Goal: Task Accomplishment & Management: Manage account settings

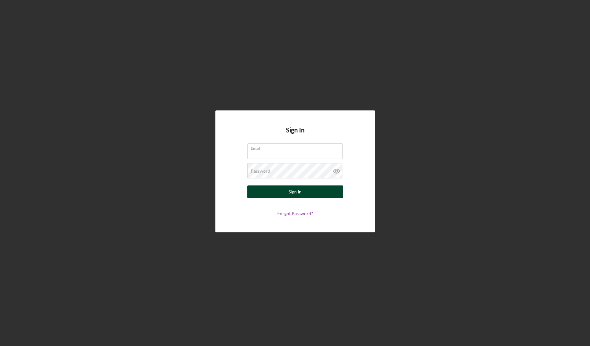
type input "[EMAIL_ADDRESS][DOMAIN_NAME]"
click at [291, 195] on div "Sign In" at bounding box center [294, 191] width 13 height 13
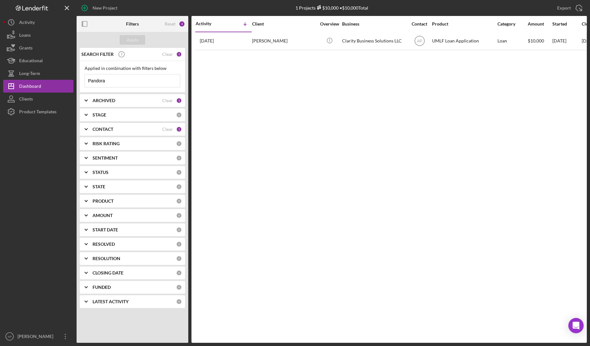
click at [118, 78] on input "Pandora" at bounding box center [132, 80] width 95 height 13
type input "P"
click at [132, 42] on div "Apply" at bounding box center [133, 40] width 12 height 10
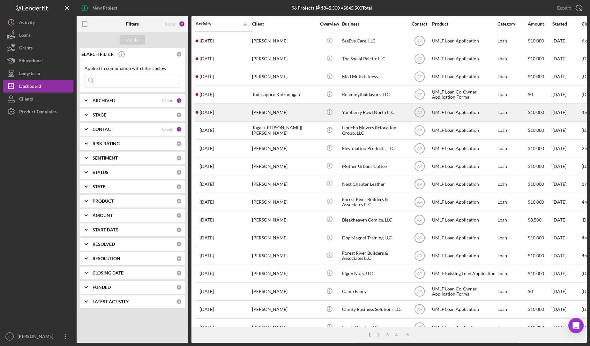
click at [320, 118] on div "Icon/Info" at bounding box center [329, 112] width 24 height 17
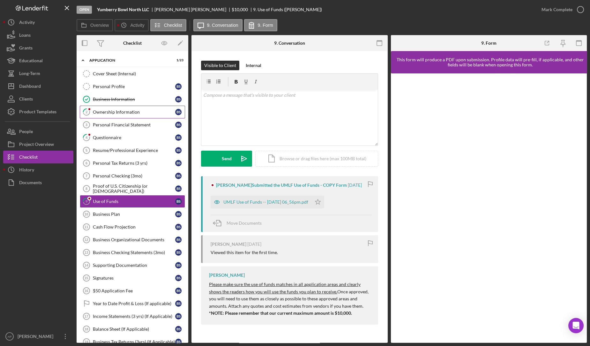
scroll to position [2, 0]
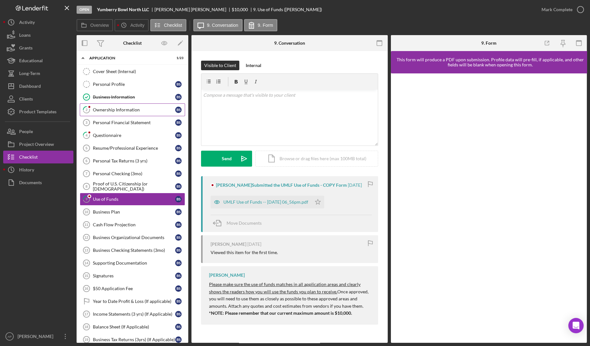
click at [139, 108] on div "Ownership Information" at bounding box center [134, 109] width 82 height 5
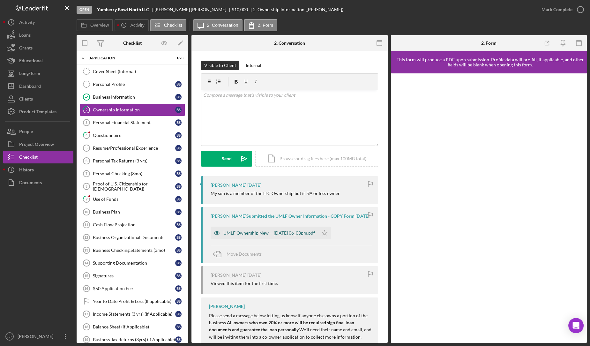
click at [307, 235] on div "UMLF Ownership New -- [DATE] 06_03pm.pdf" at bounding box center [269, 232] width 92 height 5
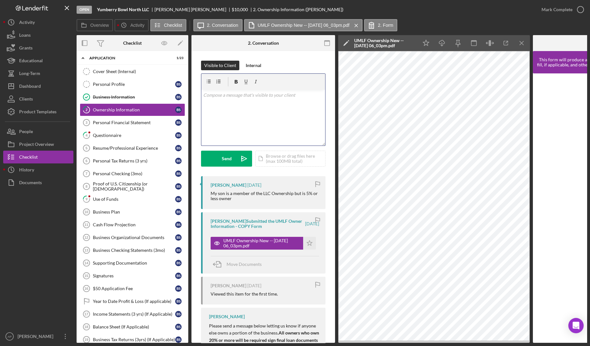
click at [249, 108] on div "v Color teal Color pink Remove color Add row above Add row below Add column bef…" at bounding box center [263, 118] width 124 height 56
click at [107, 138] on link "4 Questionnaire B S" at bounding box center [132, 135] width 105 height 13
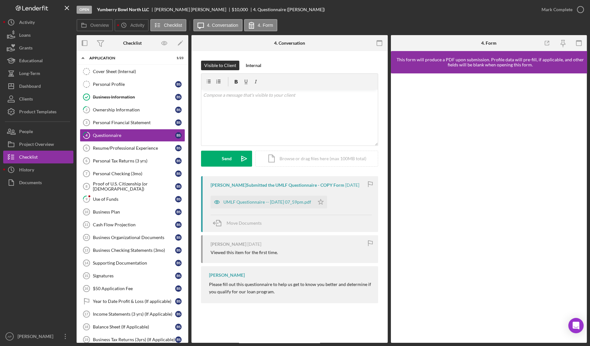
click at [291, 208] on div "UMLF Questionnaire -- [DATE] 07_59pm.pdf" at bounding box center [263, 202] width 104 height 13
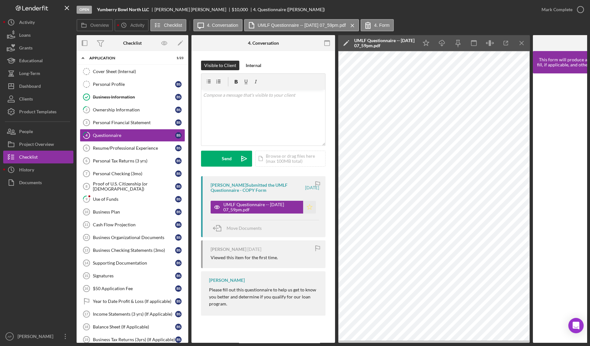
click at [311, 204] on icon "Icon/Star" at bounding box center [309, 207] width 13 height 13
click at [546, 6] on div "Mark Complete" at bounding box center [556, 9] width 31 height 13
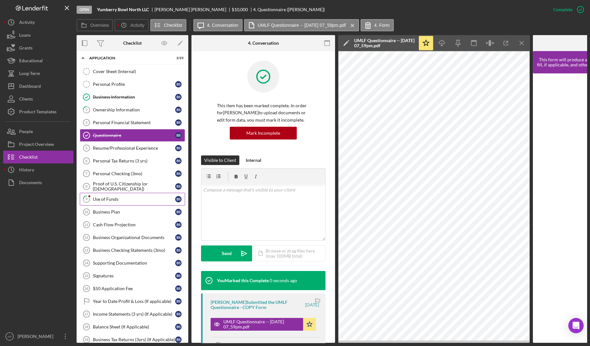
click at [140, 196] on div "Use of Funds" at bounding box center [134, 198] width 82 height 5
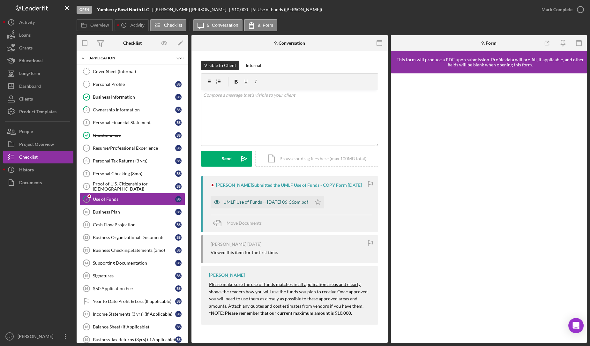
click at [288, 199] on div "UMLF Use of Funds -- [DATE] 06_56pm.pdf" at bounding box center [265, 201] width 85 height 5
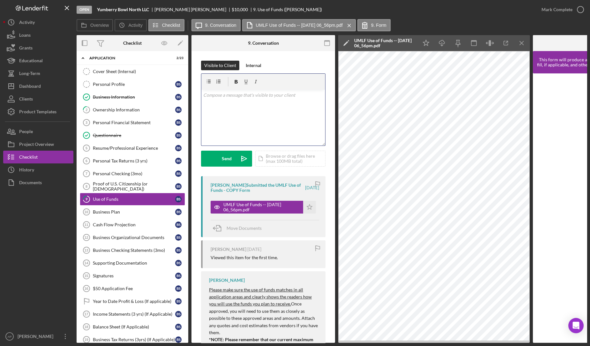
click at [271, 105] on div "v Color teal Color pink Remove color Add row above Add row below Add column bef…" at bounding box center [263, 118] width 124 height 56
click at [208, 101] on p "We are currently only able to offer loans up to $10,000" at bounding box center [263, 103] width 120 height 7
click at [254, 111] on p "As discussed in orientation, we are currently only able to offer loans up to $1…" at bounding box center [263, 107] width 120 height 14
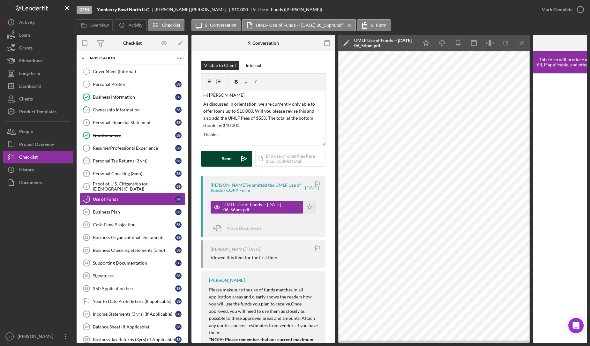
click at [228, 154] on div "Send" at bounding box center [227, 159] width 10 height 16
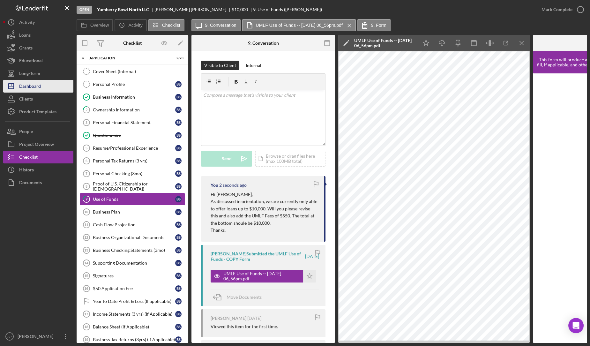
click at [39, 85] on div "Dashboard" at bounding box center [30, 87] width 22 height 14
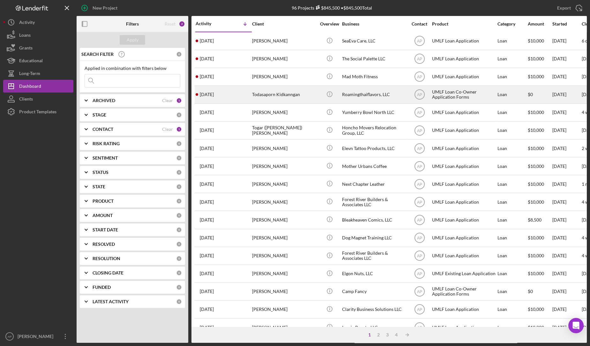
click at [304, 94] on div "Todasaporn Kidkanngan" at bounding box center [284, 94] width 64 height 17
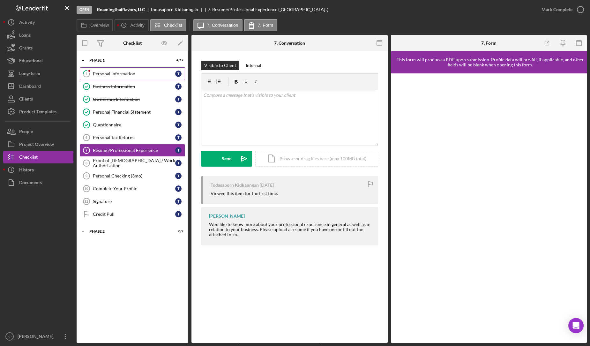
click at [137, 73] on div "Personal Information" at bounding box center [134, 73] width 82 height 5
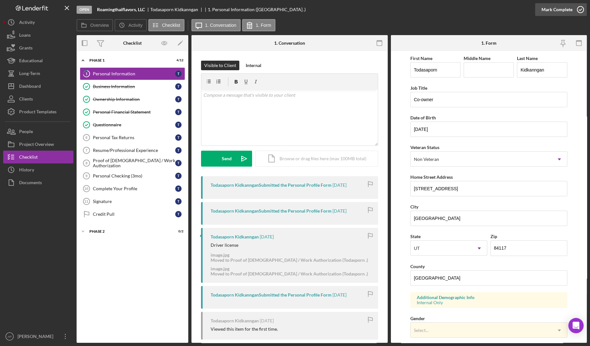
click at [573, 13] on icon "button" at bounding box center [580, 10] width 16 height 16
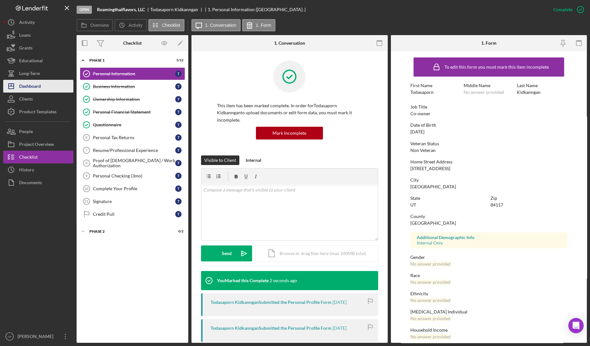
click at [26, 88] on div "Dashboard" at bounding box center [30, 87] width 22 height 14
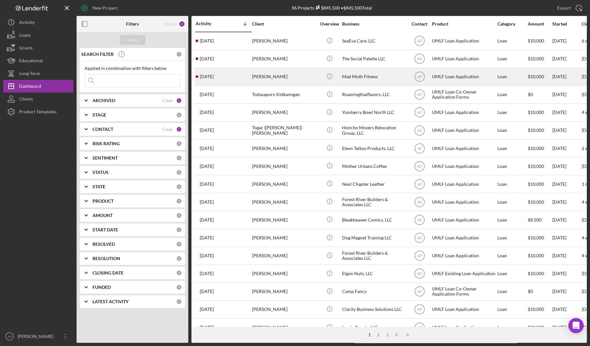
click at [250, 75] on div "[DATE] [PERSON_NAME]" at bounding box center [224, 76] width 56 height 17
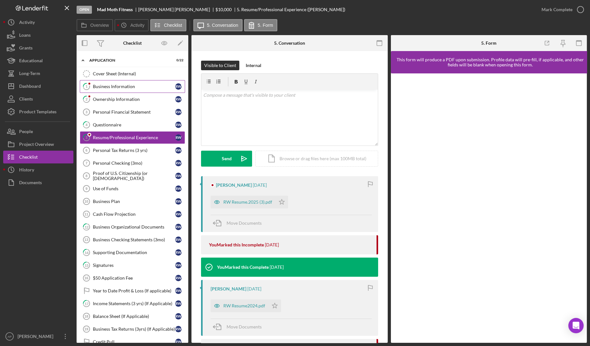
click at [121, 87] on div "Business Information" at bounding box center [134, 86] width 82 height 5
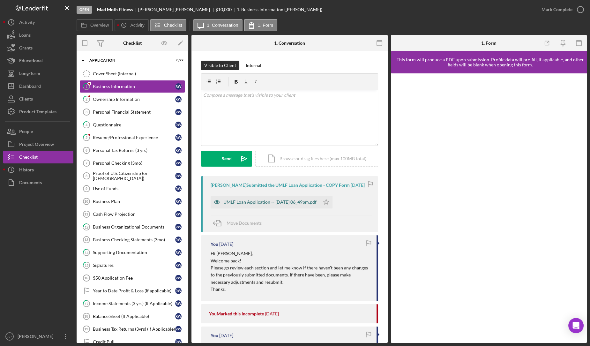
click at [260, 204] on div "UMLF Loan Application -- [DATE] 06_49pm.pdf" at bounding box center [269, 201] width 93 height 5
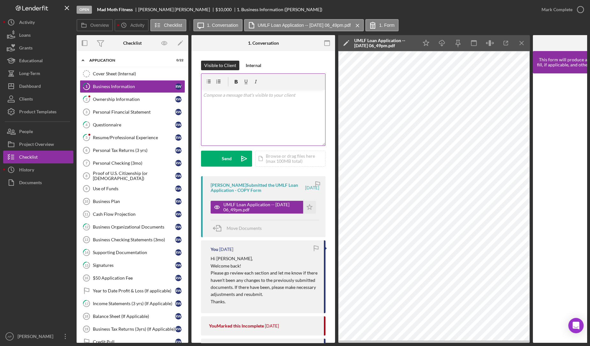
click at [263, 119] on div "v Color teal Color pink Remove color Add row above Add row below Add column bef…" at bounding box center [263, 118] width 124 height 56
click at [210, 103] on p "It loks like the form isn't complete. Will you please fill it out and resubmit …" at bounding box center [263, 107] width 120 height 14
click at [135, 100] on div "Ownership Information" at bounding box center [134, 99] width 82 height 5
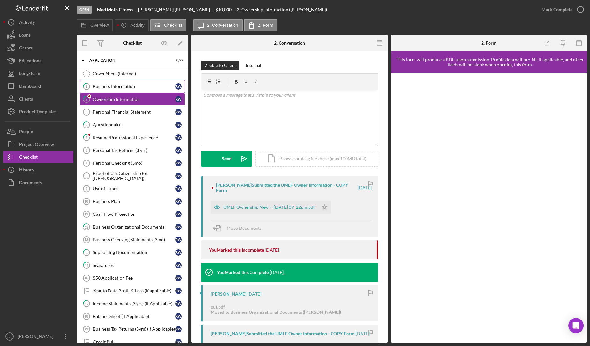
click at [132, 89] on link "1 Business Information R W" at bounding box center [132, 86] width 105 height 13
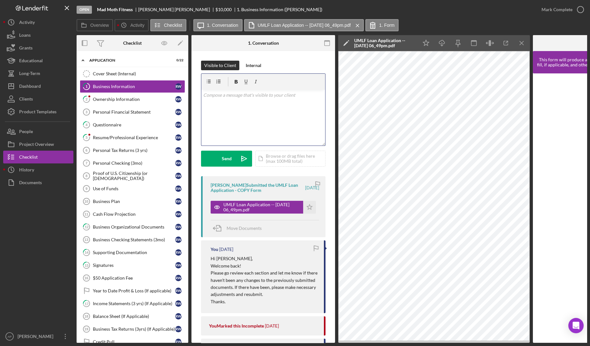
click at [239, 115] on div "v Color teal Color pink Remove color Add row above Add row below Add column bef…" at bounding box center [263, 118] width 124 height 56
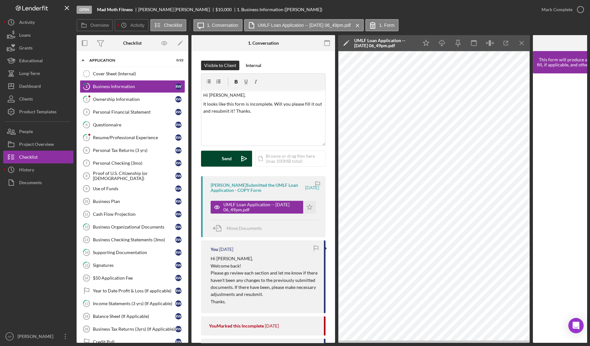
click at [222, 160] on div "Send" at bounding box center [227, 159] width 10 height 16
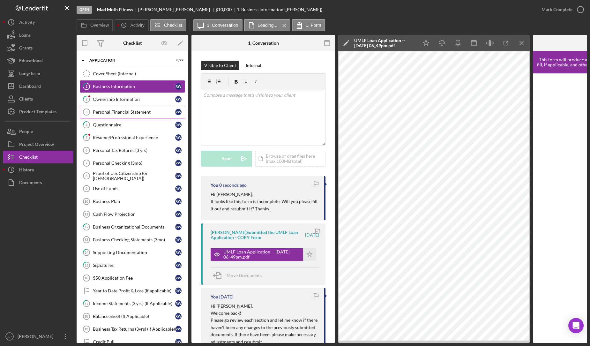
click at [140, 106] on link "Personal Financial Statement 3 Personal Financial Statement R W" at bounding box center [132, 112] width 105 height 13
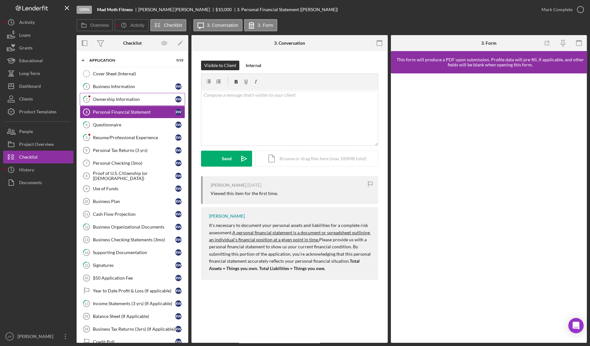
click at [139, 96] on link "2 Ownership Information R W" at bounding box center [132, 99] width 105 height 13
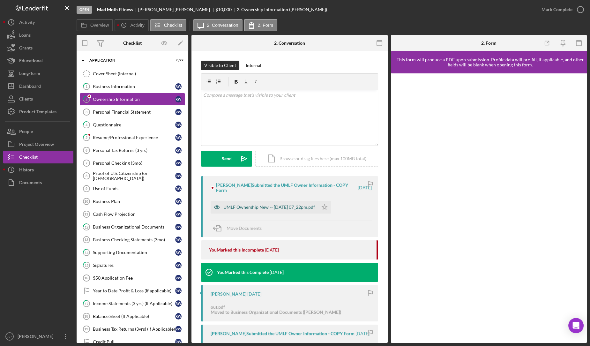
click at [256, 207] on div "UMLF Ownership New -- [DATE] 07_22pm.pdf" at bounding box center [269, 206] width 92 height 5
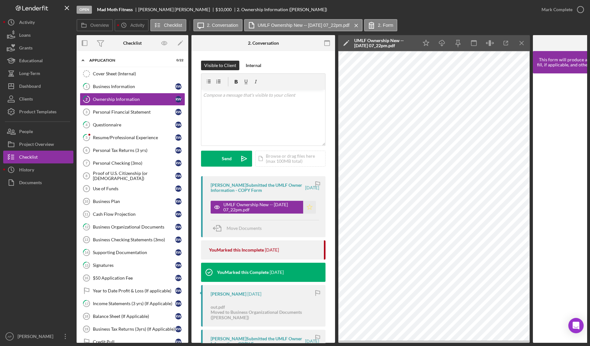
click at [310, 209] on icon "Icon/Star" at bounding box center [309, 207] width 13 height 13
click at [575, 8] on icon "button" at bounding box center [580, 10] width 16 height 16
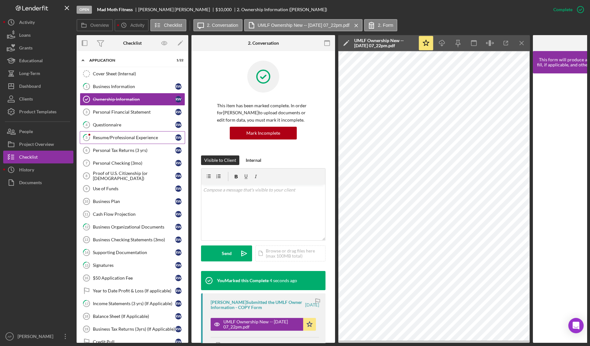
click at [145, 133] on link "5 Resume/Professional Experience R W" at bounding box center [132, 137] width 105 height 13
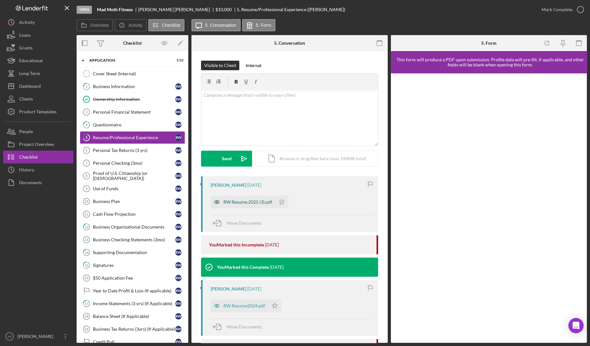
click at [239, 198] on div "RW Resume.2025 (3).pdf" at bounding box center [243, 202] width 65 height 13
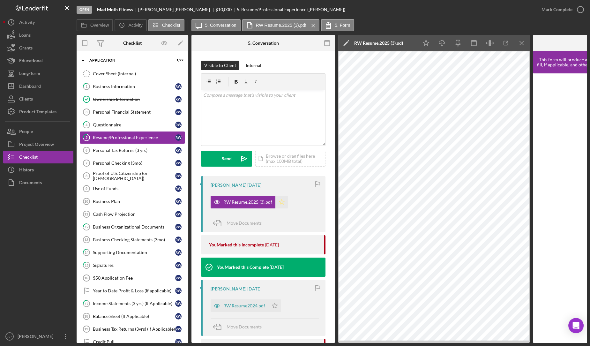
click at [283, 201] on polygon "button" at bounding box center [281, 201] width 5 height 5
click at [570, 8] on div "Mark Complete" at bounding box center [556, 9] width 31 height 13
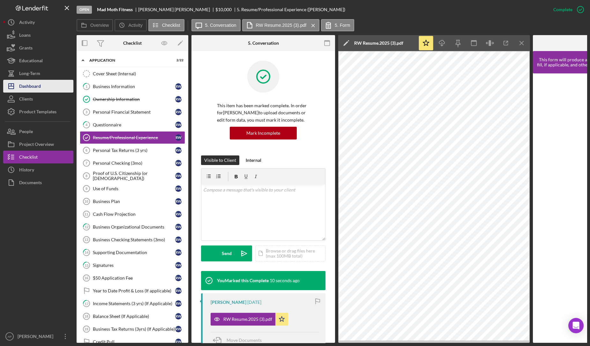
click at [35, 87] on div "Dashboard" at bounding box center [30, 87] width 22 height 14
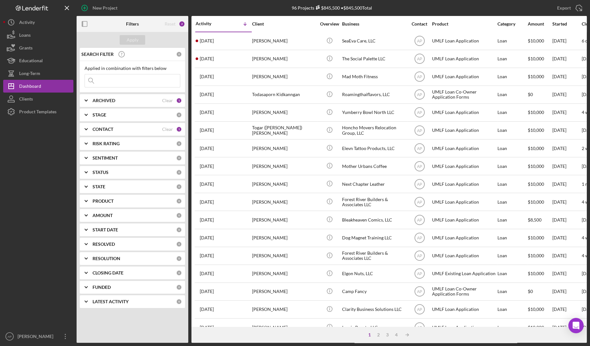
click at [130, 80] on input at bounding box center [132, 80] width 95 height 13
click at [136, 38] on div "Apply" at bounding box center [133, 40] width 12 height 10
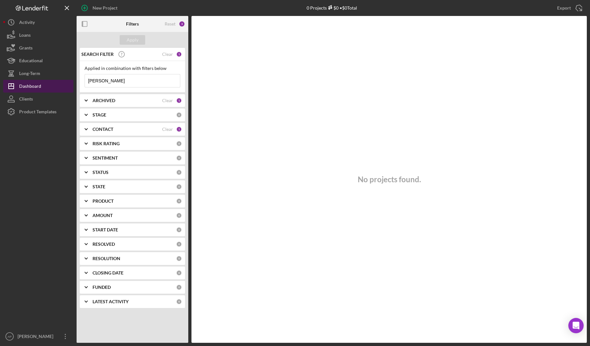
drag, startPoint x: 104, startPoint y: 80, endPoint x: 63, endPoint y: 83, distance: 40.9
click at [63, 83] on div "New Project 0 Projects $0 • $0 Total Export Icon/Export Filters Reset 3 Apply S…" at bounding box center [294, 171] width 583 height 343
click at [90, 80] on input "drin" at bounding box center [132, 80] width 95 height 13
type input "[PERSON_NAME]"
click at [138, 37] on button "Apply" at bounding box center [133, 40] width 26 height 10
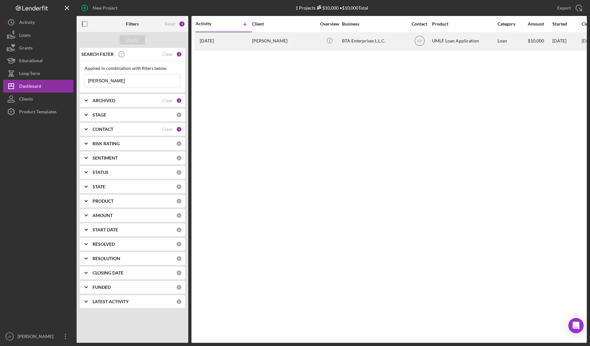
click at [307, 44] on div "[PERSON_NAME]" at bounding box center [284, 41] width 64 height 17
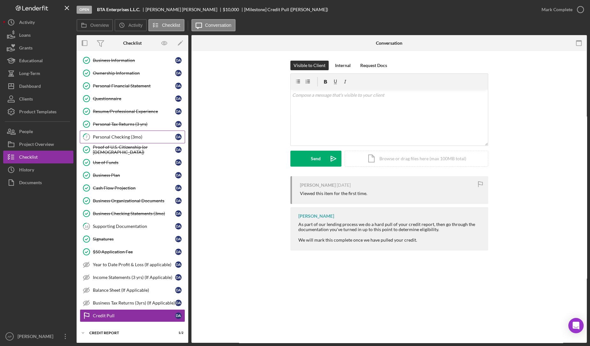
scroll to position [23, 0]
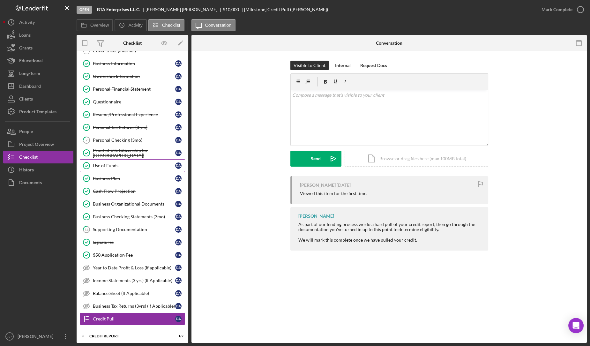
click at [127, 163] on div "Use of Funds" at bounding box center [134, 165] width 82 height 5
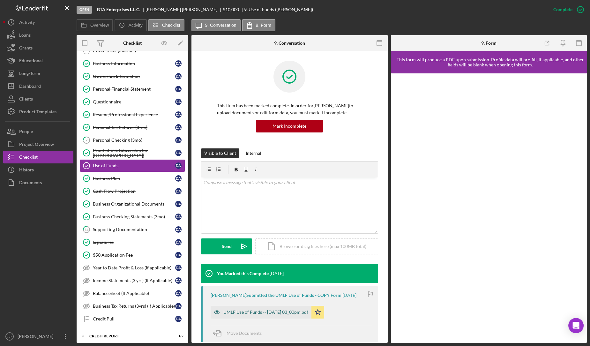
click at [292, 310] on div "UMLF Use of Funds -- [DATE] 03_00pm.pdf" at bounding box center [265, 311] width 85 height 5
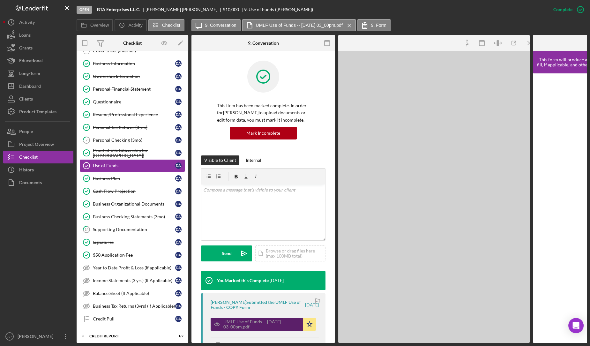
click at [292, 310] on div "[PERSON_NAME] Submitted the UMLF Use of Funds - COPY Form [DATE] UMLF Use of Fu…" at bounding box center [263, 323] width 124 height 61
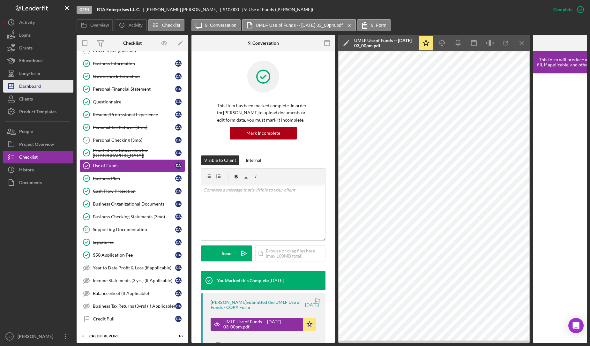
click at [49, 85] on button "Icon/Dashboard Dashboard" at bounding box center [38, 86] width 70 height 13
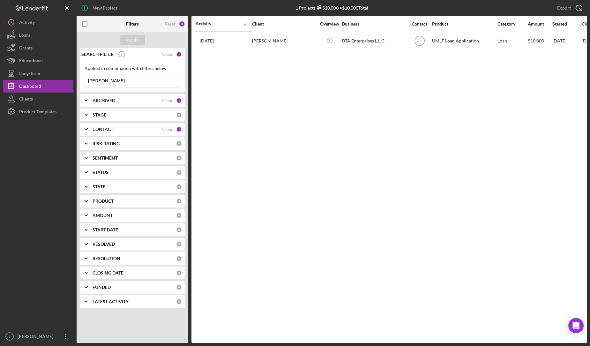
drag, startPoint x: 119, startPoint y: 84, endPoint x: 87, endPoint y: 87, distance: 31.7
click at [87, 87] on div "Applied in combination with filters below [PERSON_NAME] Icon/Menu Close" at bounding box center [132, 77] width 105 height 32
click at [127, 40] on button "Apply" at bounding box center [133, 40] width 26 height 10
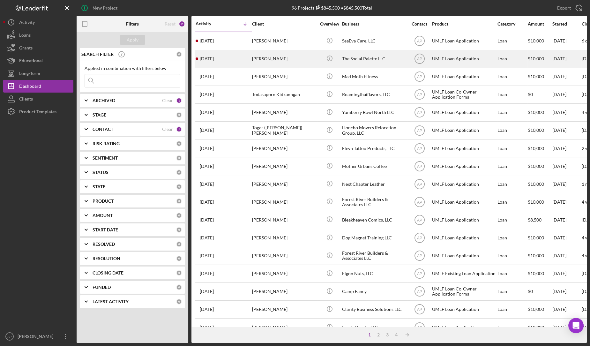
click at [270, 53] on div "[PERSON_NAME]" at bounding box center [284, 58] width 64 height 17
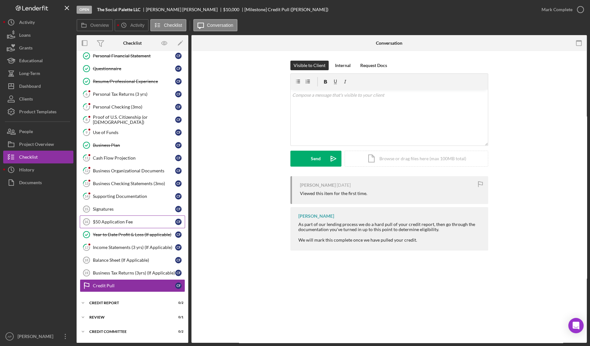
scroll to position [92, 0]
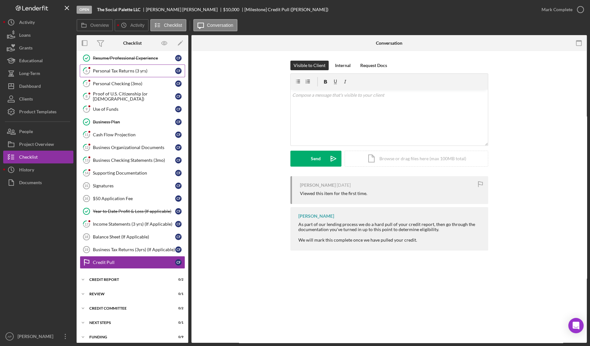
click at [143, 65] on link "6 Personal Tax Returns (3 yrs) C F" at bounding box center [132, 70] width 105 height 13
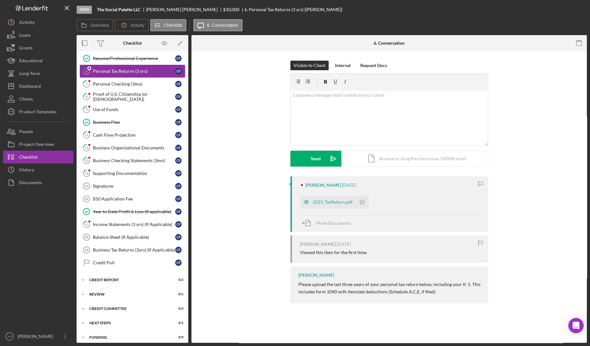
scroll to position [92, 0]
click at [347, 109] on div "v Color teal Color pink Remove color Add row above Add row below Add column bef…" at bounding box center [389, 118] width 197 height 56
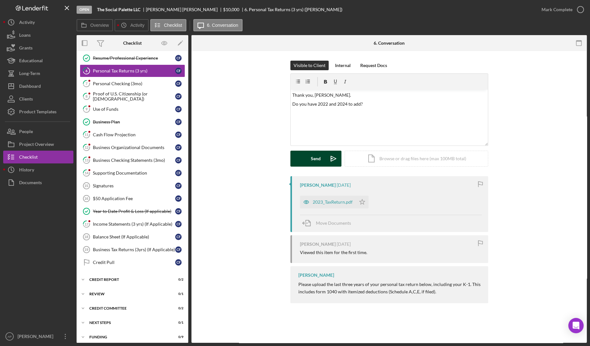
click at [313, 158] on div "Send" at bounding box center [316, 159] width 10 height 16
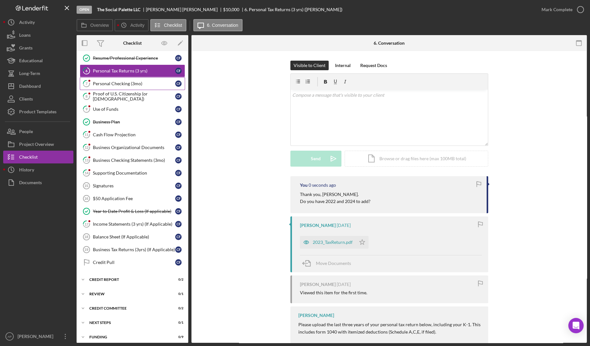
click at [149, 81] on div "Personal Checking (3mo)" at bounding box center [134, 83] width 82 height 5
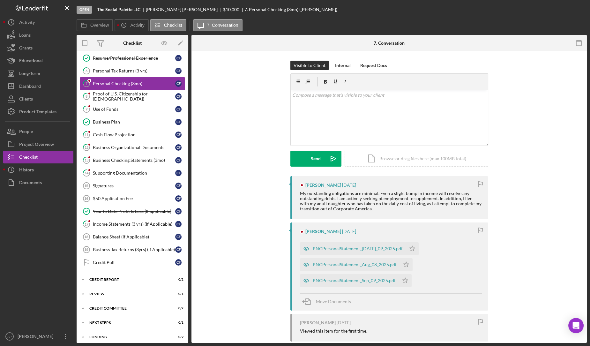
scroll to position [92, 0]
click at [331, 246] on div "PNCPersonalStatement_[DATE]_09_2025.pdf" at bounding box center [358, 248] width 90 height 5
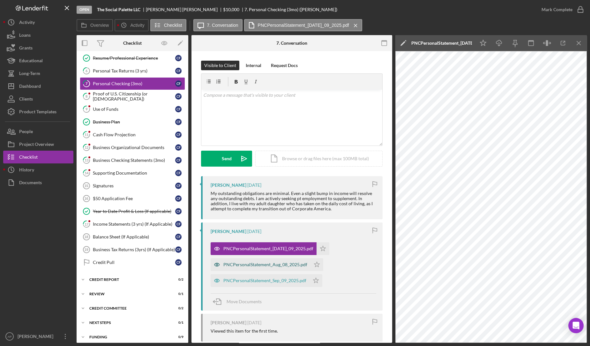
click at [266, 267] on div "PNCPersonalStatement_Aug_08_2025.pdf" at bounding box center [261, 264] width 100 height 13
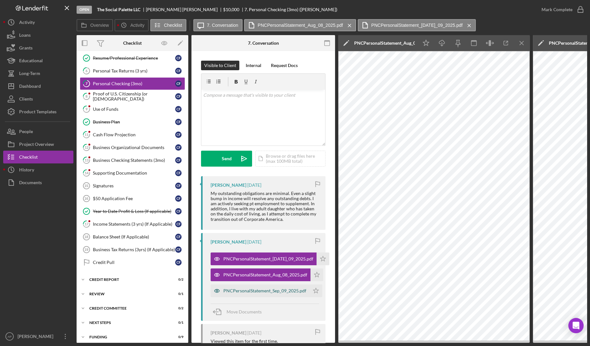
click at [252, 292] on div "PNCPersonalStatement_Sep_09_2025.pdf" at bounding box center [264, 290] width 83 height 5
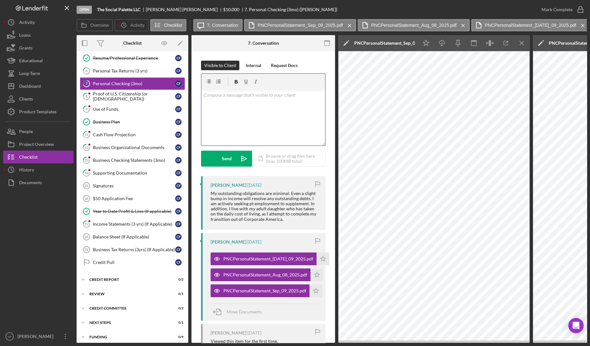
click at [219, 108] on div "v Color teal Color pink Remove color Add row above Add row below Add column bef…" at bounding box center [263, 118] width 124 height 56
click at [225, 162] on div "Send" at bounding box center [227, 159] width 10 height 16
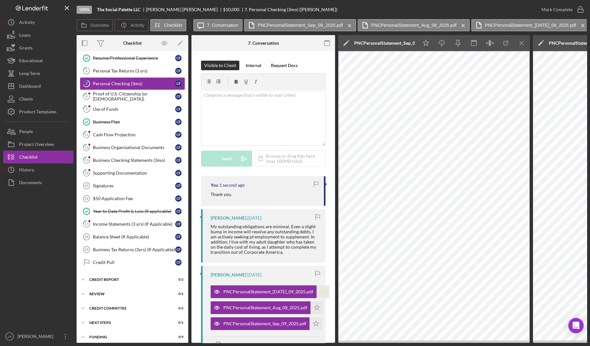
click at [316, 290] on icon "Icon/Star" at bounding box center [322, 291] width 13 height 13
click at [583, 10] on icon "button" at bounding box center [580, 10] width 16 height 16
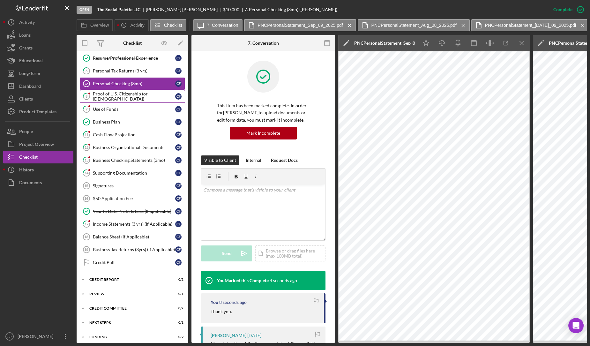
click at [155, 93] on div "Proof of U.S. Citizenship (or [DEMOGRAPHIC_DATA])" at bounding box center [134, 96] width 82 height 10
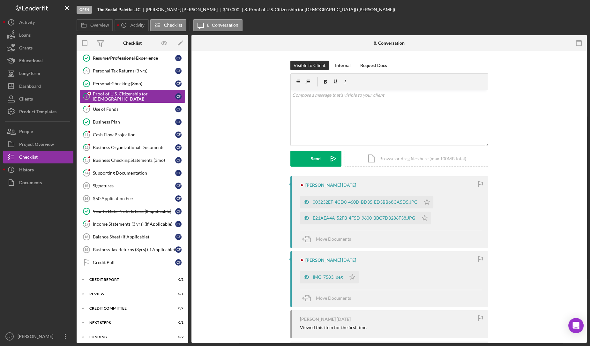
scroll to position [92, 0]
click at [323, 280] on div "IMG_7583.jpeg" at bounding box center [323, 276] width 46 height 13
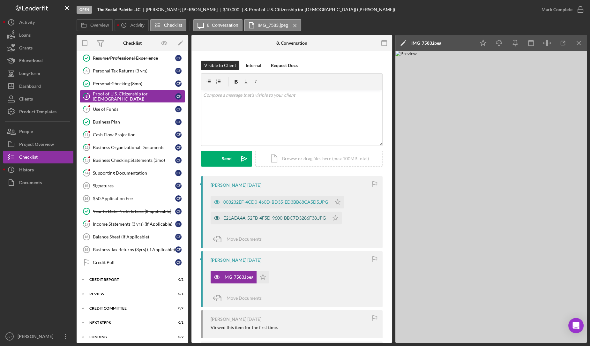
click at [301, 219] on div "E21AEA4A-52FB-4F5D-9600-BBC7D3286F38.JPG" at bounding box center [274, 217] width 102 height 5
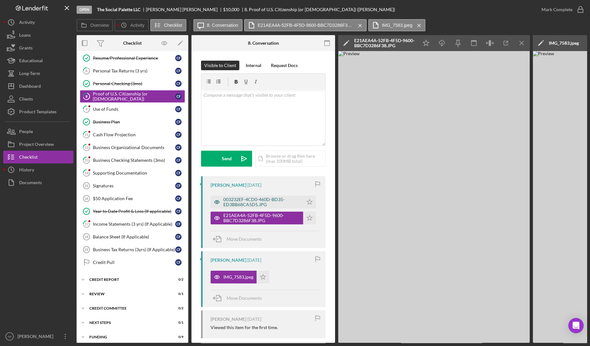
click at [274, 197] on div "003232EF-4CD0-460D-BD35-ED3BB68CA5D5.JPG" at bounding box center [261, 202] width 77 height 10
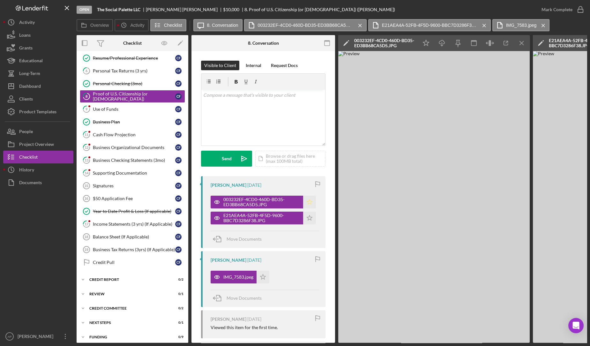
click at [308, 204] on icon "Icon/Star" at bounding box center [309, 202] width 13 height 13
click at [561, 9] on div "Mark Complete" at bounding box center [556, 9] width 31 height 13
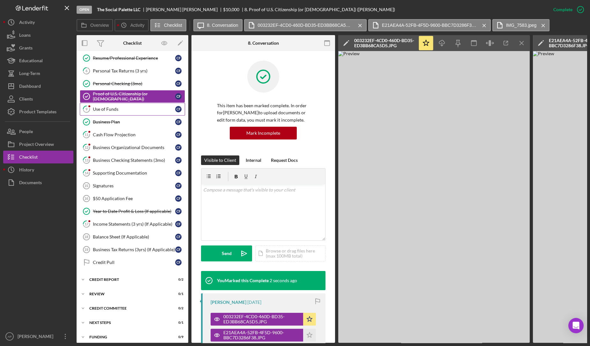
click at [139, 107] on div "Use of Funds" at bounding box center [134, 109] width 82 height 5
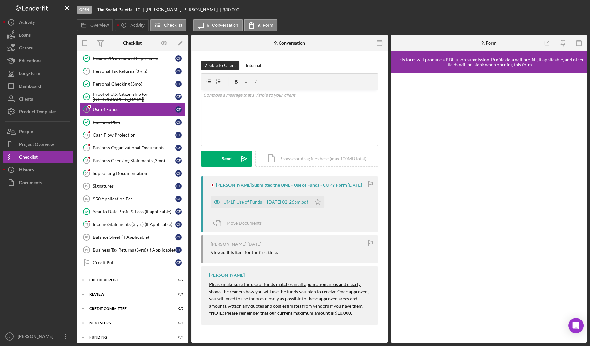
scroll to position [92, 0]
click at [249, 203] on div "UMLF Use of Funds -- [DATE] 02_26pm.pdf" at bounding box center [265, 201] width 85 height 5
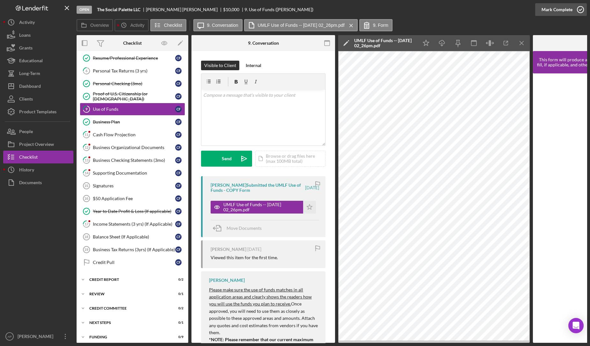
click at [555, 8] on div "Mark Complete" at bounding box center [556, 9] width 31 height 13
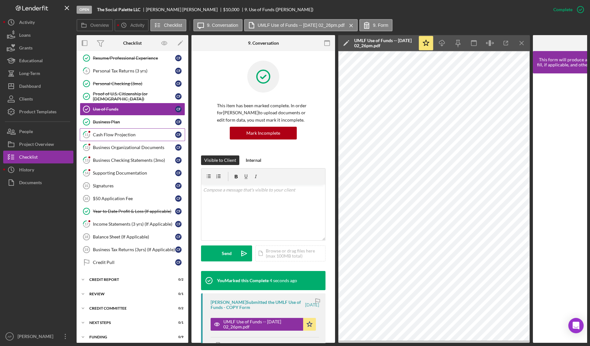
click at [114, 134] on div "Cash Flow Projection" at bounding box center [134, 134] width 82 height 5
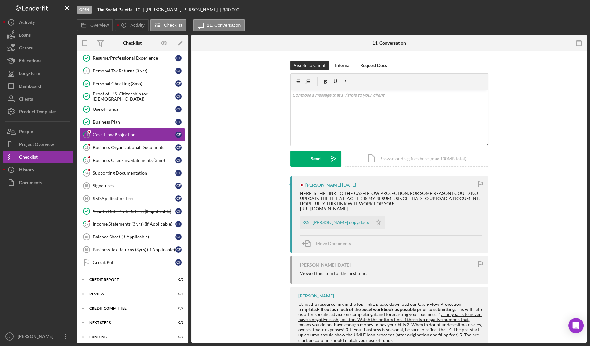
scroll to position [92, 0]
drag, startPoint x: 358, startPoint y: 213, endPoint x: 295, endPoint y: 207, distance: 63.8
click at [295, 207] on div "[PERSON_NAME] [DATE] HERE IS THE LINK TO THE CASH FLOW PROJECTION. FOR SOME REA…" at bounding box center [389, 214] width 198 height 77
copy div "[URL][DOMAIN_NAME]"
click at [168, 33] on div "Overview Icon/History Activity Checklist Icon/Message 11. Conversation Overview…" at bounding box center [332, 180] width 510 height 323
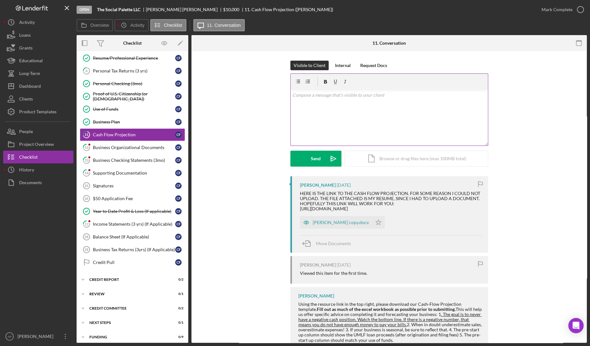
click at [334, 113] on div "v Color teal Color pink Remove color Add row above Add row below Add column bef…" at bounding box center [389, 118] width 197 height 56
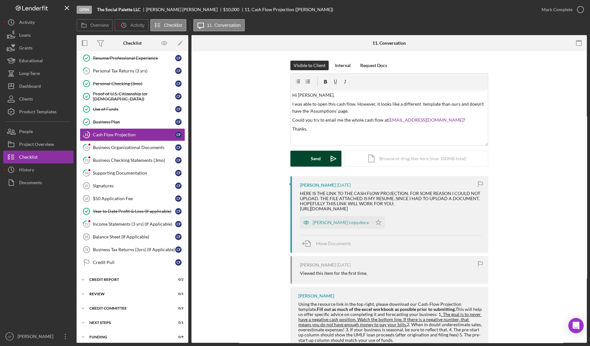
click at [309, 164] on button "Send Icon/icon-invite-send" at bounding box center [315, 159] width 51 height 16
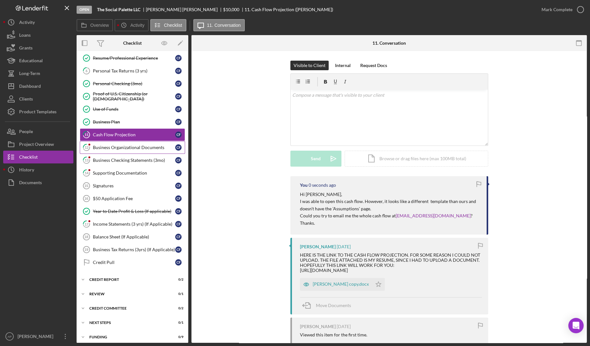
click at [122, 145] on div "Business Organizational Documents" at bounding box center [134, 147] width 82 height 5
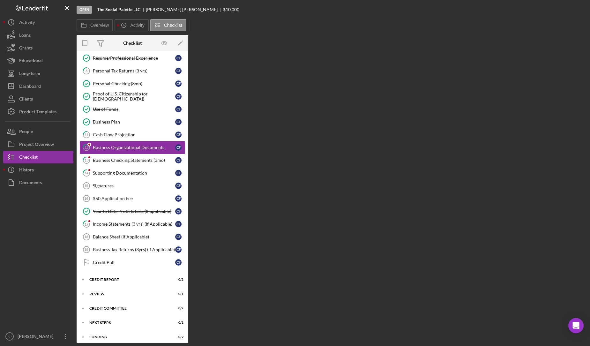
scroll to position [92, 0]
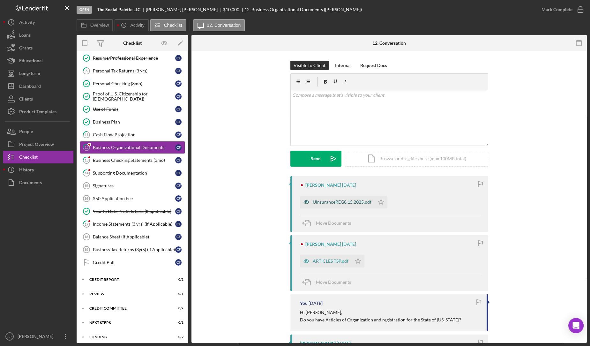
click at [339, 199] on div "UInsuranceREG8.15.2025.pdf" at bounding box center [342, 201] width 59 height 5
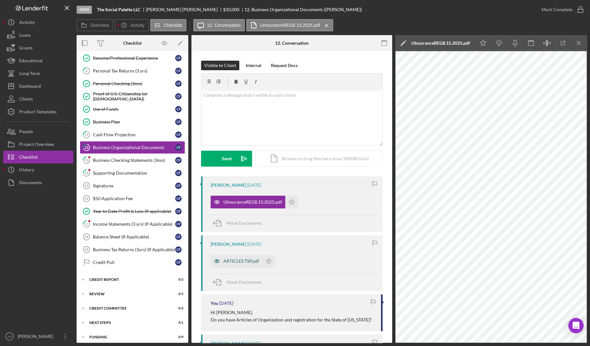
click at [237, 262] on div "ARTICLES TSP.pdf" at bounding box center [241, 260] width 36 height 5
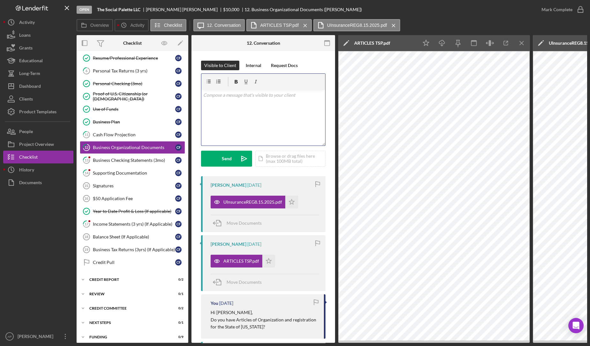
click at [229, 94] on p at bounding box center [263, 95] width 120 height 7
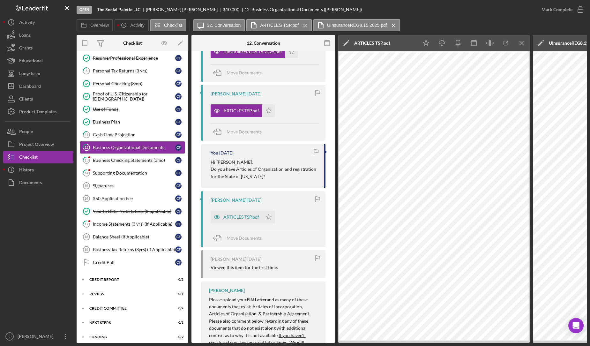
scroll to position [150, 0]
click at [252, 214] on div "ARTICLES TSP.pdf" at bounding box center [241, 216] width 36 height 5
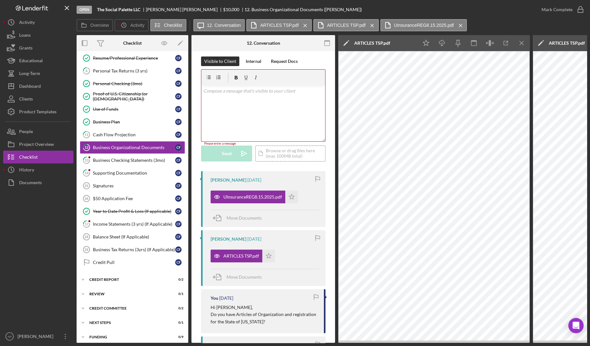
scroll to position [0, 0]
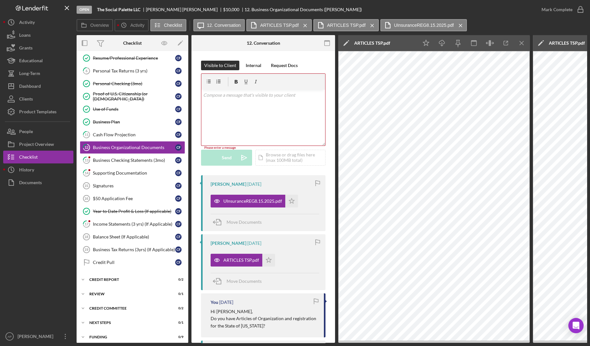
click at [269, 118] on div "v Color teal Color pink Remove color Add row above Add row below Add column bef…" at bounding box center [263, 118] width 124 height 56
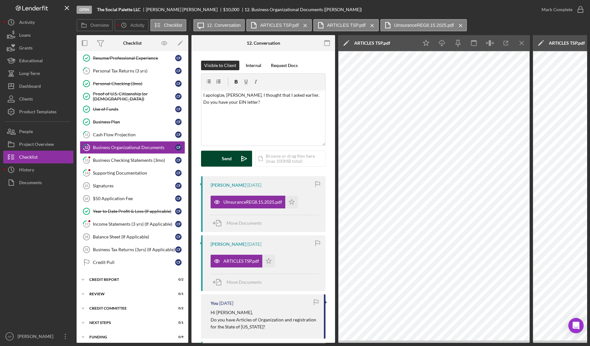
click at [222, 160] on div "Send" at bounding box center [227, 159] width 10 height 16
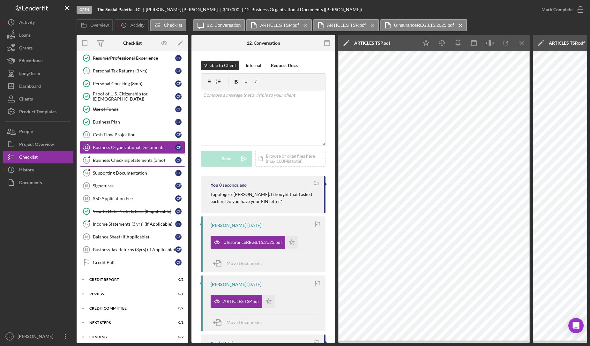
click at [153, 160] on div "Business Checking Statements (3mo)" at bounding box center [134, 160] width 82 height 5
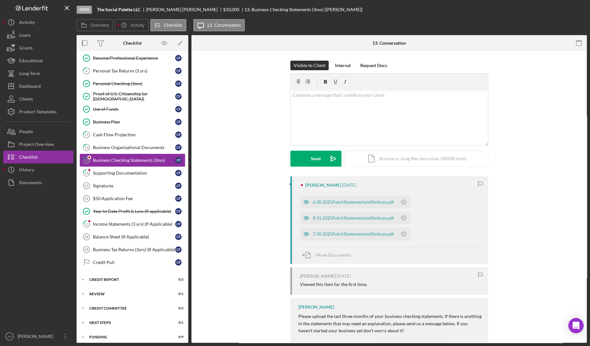
scroll to position [92, 0]
click at [337, 206] on div "6.30.2025FetchStatementandNotices.pdf" at bounding box center [348, 202] width 97 height 13
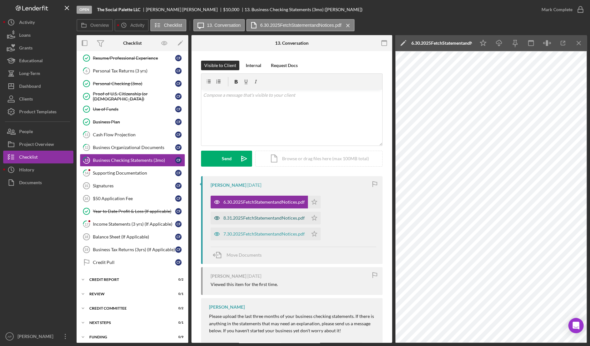
click at [277, 215] on div "8.31.2025FetchStatementandNotices.pdf" at bounding box center [263, 217] width 81 height 5
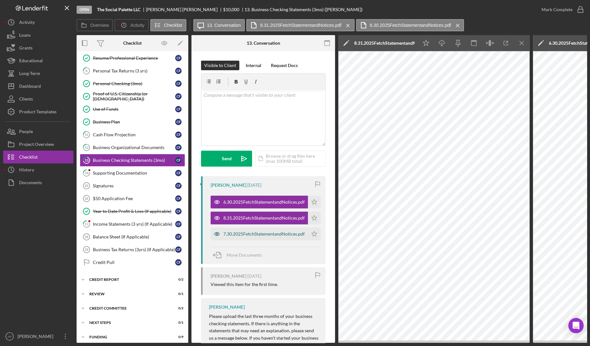
click at [287, 233] on div "7.30.2025FetchStatementandNotices.pdf" at bounding box center [263, 233] width 81 height 5
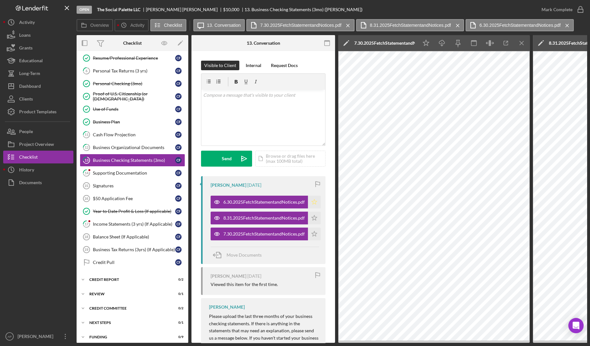
click at [314, 201] on polygon "button" at bounding box center [314, 201] width 5 height 5
click at [578, 10] on icon "button" at bounding box center [580, 10] width 16 height 16
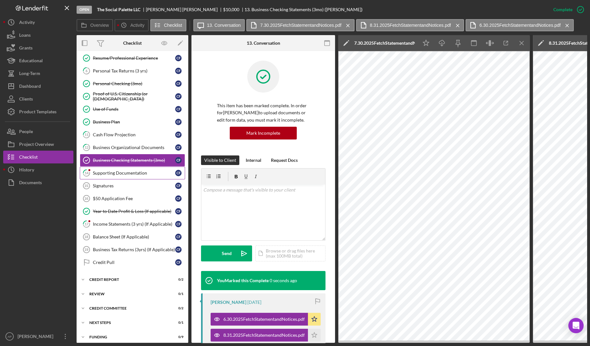
click at [135, 173] on link "14 Supporting Documentation C F" at bounding box center [132, 172] width 105 height 13
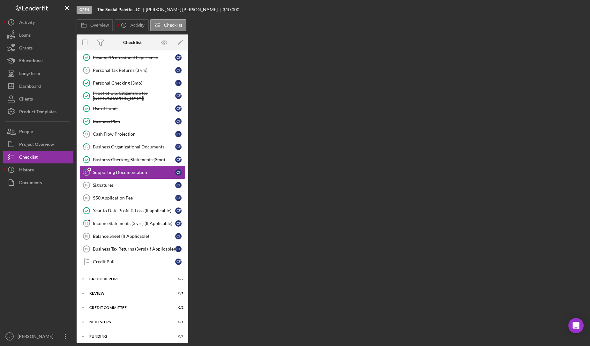
scroll to position [92, 0]
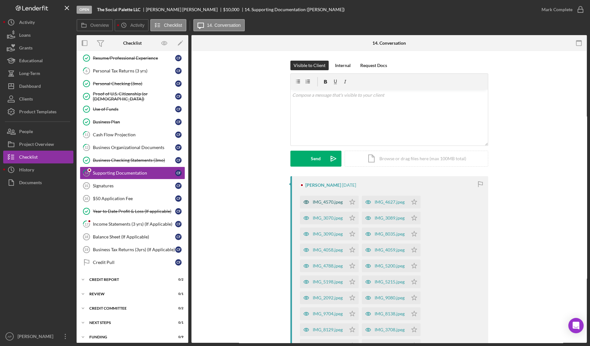
click at [324, 199] on div "IMG_4570.jpeg" at bounding box center [328, 201] width 30 height 5
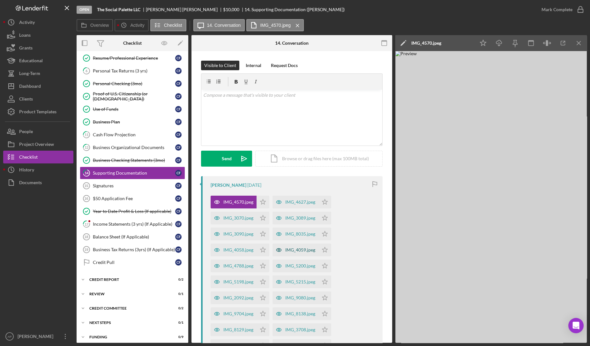
click at [299, 243] on div "IMG_4059.jpeg" at bounding box center [295, 249] width 46 height 13
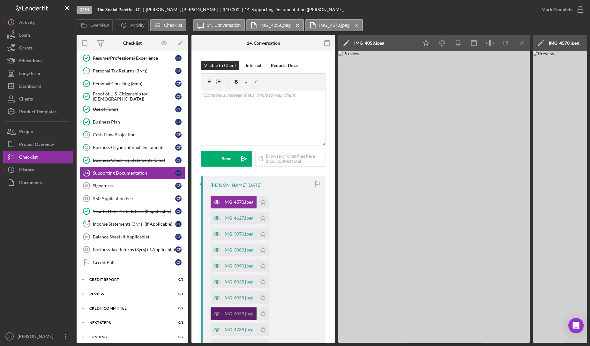
click at [125, 221] on div "Income Statements (3 yrs) (If Applicable)" at bounding box center [134, 223] width 82 height 5
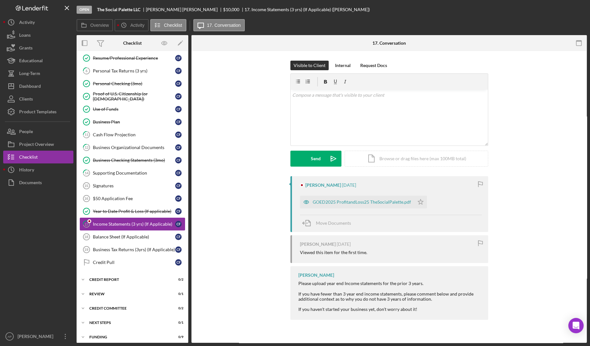
scroll to position [92, 0]
click at [332, 203] on div "GOED2025 ProfitandLoss25 TheSocialPalette.pdf" at bounding box center [362, 201] width 98 height 5
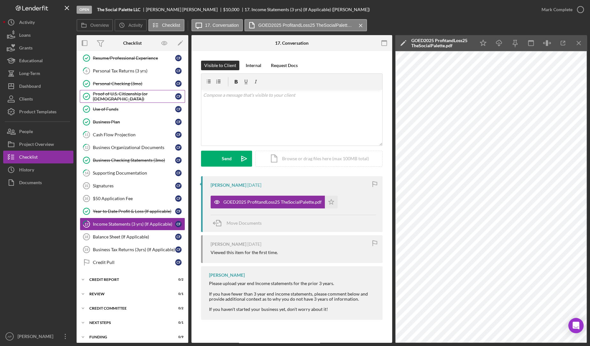
scroll to position [0, 0]
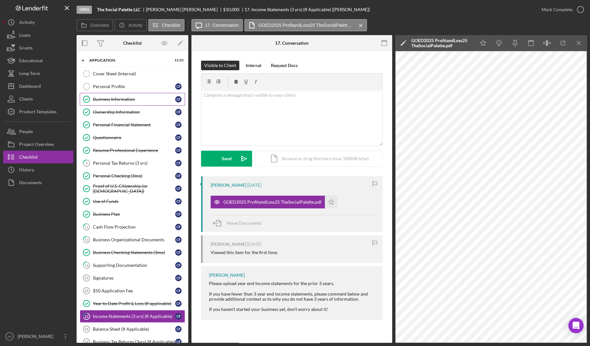
click at [116, 101] on div "Business Information" at bounding box center [134, 99] width 82 height 5
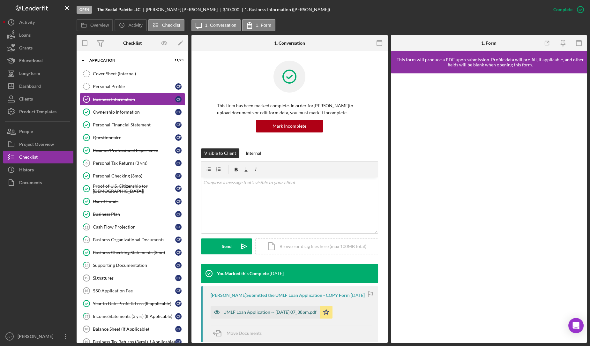
click at [257, 314] on div "UMLF Loan Application -- [DATE] 07_38pm.pdf" at bounding box center [265, 312] width 109 height 13
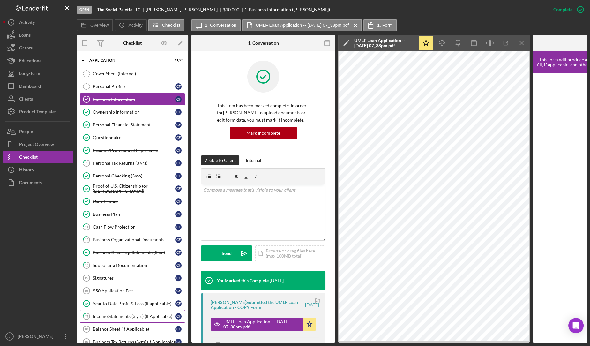
click at [107, 315] on div "Income Statements (3 yrs) (If Applicable)" at bounding box center [134, 316] width 82 height 5
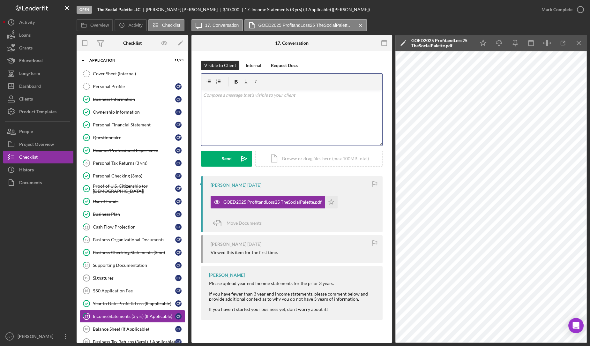
click at [350, 111] on div "v Color teal Color pink Remove color Add row above Add row below Add column bef…" at bounding box center [291, 118] width 181 height 56
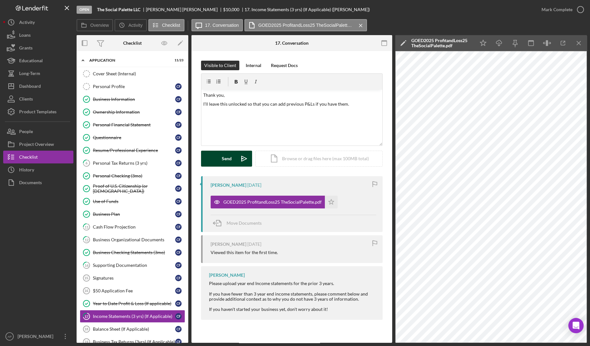
click at [228, 163] on div "Send" at bounding box center [227, 159] width 10 height 16
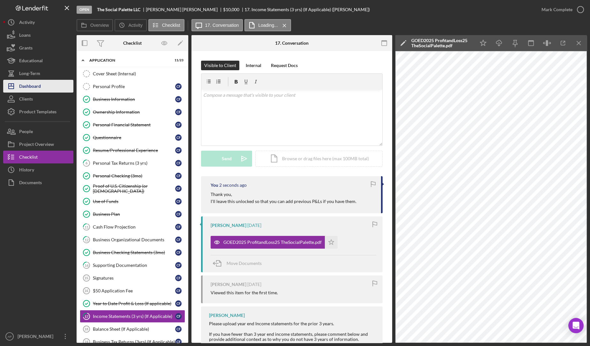
click at [37, 91] on div "Dashboard" at bounding box center [30, 87] width 22 height 14
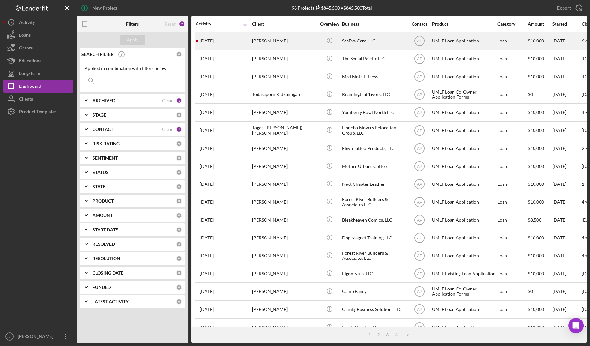
click at [280, 43] on div "[PERSON_NAME]" at bounding box center [284, 41] width 64 height 17
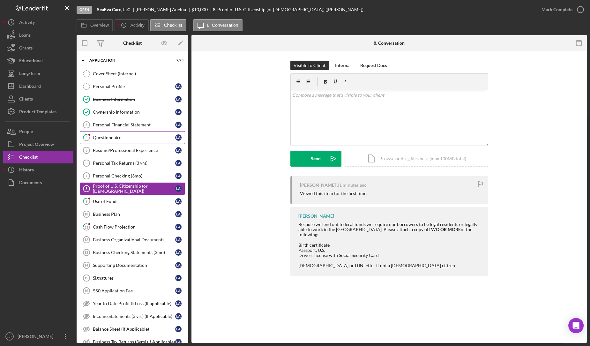
click at [122, 138] on div "Questionnaire" at bounding box center [134, 137] width 82 height 5
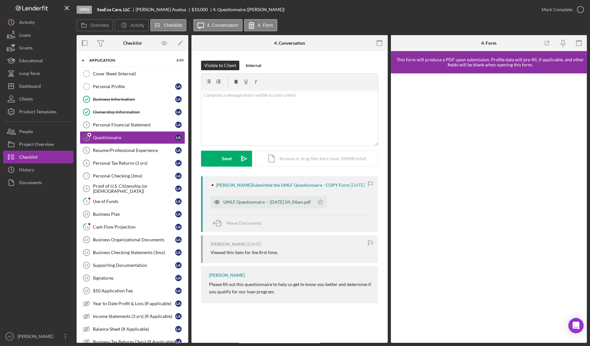
click at [295, 203] on div "UMLF Questionnaire -- [DATE] 04_04am.pdf" at bounding box center [266, 201] width 87 height 5
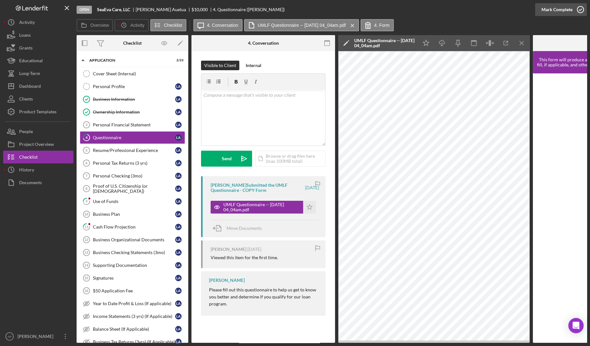
click at [565, 9] on div "Mark Complete" at bounding box center [556, 9] width 31 height 13
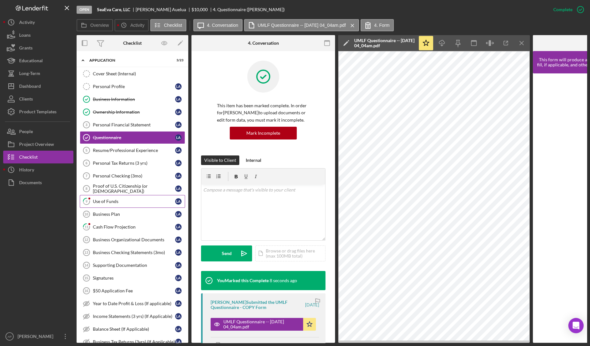
click at [128, 202] on link "9 Use of Funds L A" at bounding box center [132, 201] width 105 height 13
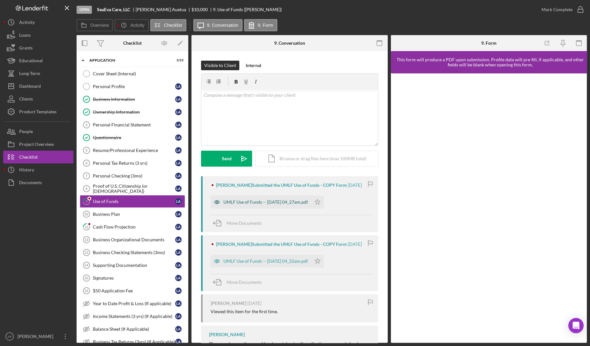
click at [281, 198] on div "UMLF Use of Funds -- [DATE] 04_27am.pdf" at bounding box center [261, 202] width 100 height 13
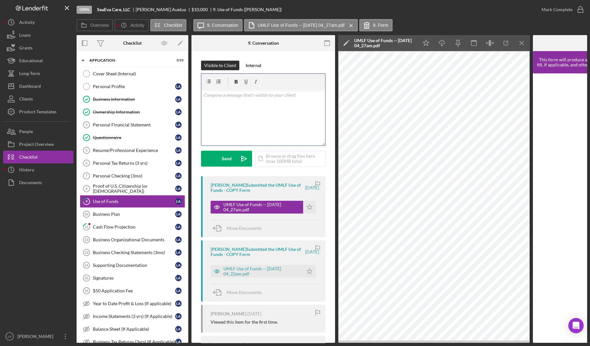
click at [295, 110] on div "v Color teal Color pink Remove color Add row above Add row below Add column bef…" at bounding box center [263, 118] width 124 height 56
click at [233, 105] on p "We need to alos factor in the" at bounding box center [263, 103] width 120 height 7
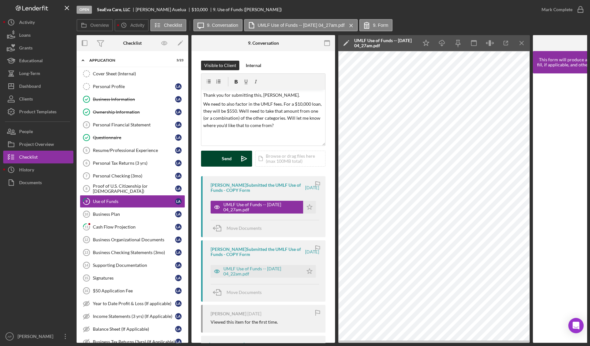
click at [220, 154] on button "Send Icon/icon-invite-send" at bounding box center [226, 159] width 51 height 16
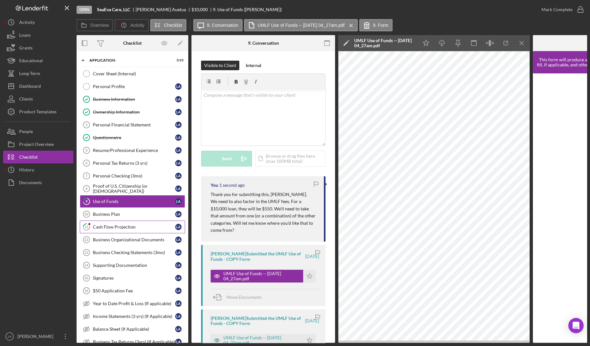
click at [144, 221] on link "11 Cash Flow Projection L A" at bounding box center [132, 226] width 105 height 13
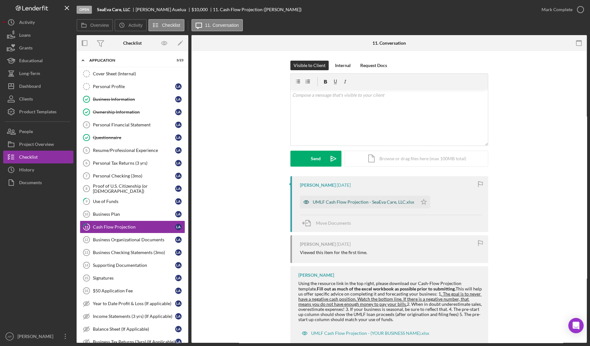
click at [352, 198] on div "UMLF Cash Flow Projection - SeaEva Care, LLC.xlsx" at bounding box center [358, 202] width 117 height 13
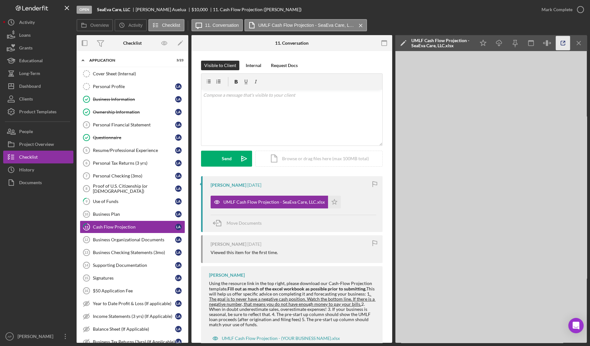
click at [562, 44] on icon "button" at bounding box center [563, 43] width 14 height 14
click at [243, 110] on div "v Color teal Color pink Remove color Add row above Add row below Add column bef…" at bounding box center [291, 118] width 181 height 56
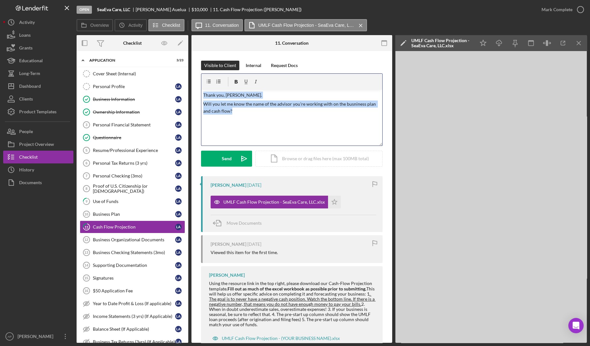
drag, startPoint x: 232, startPoint y: 115, endPoint x: 200, endPoint y: 94, distance: 38.0
click at [200, 94] on div "Visible to Client Internal Request Docs v Color teal Color pink Remove color Ad…" at bounding box center [291, 207] width 201 height 313
copy div "Thank you, [PERSON_NAME]. Will you let me know the name of the advisor you're w…"
click at [112, 101] on link "Business Information Business Information L A" at bounding box center [132, 99] width 105 height 13
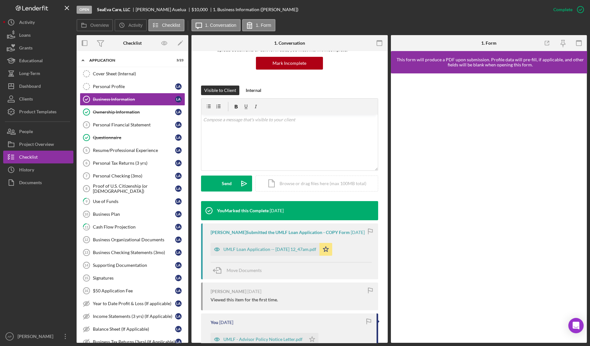
scroll to position [63, 0]
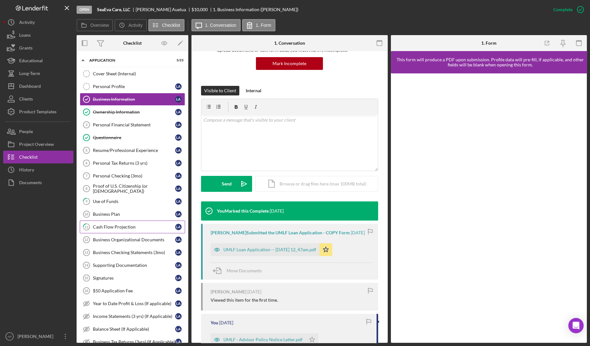
click at [115, 225] on div "Cash Flow Projection" at bounding box center [134, 226] width 82 height 5
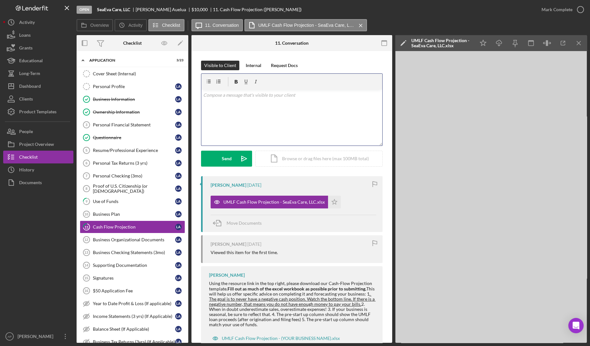
click at [249, 116] on div "v Color teal Color pink Remove color Add row above Add row below Add column bef…" at bounding box center [291, 118] width 181 height 56
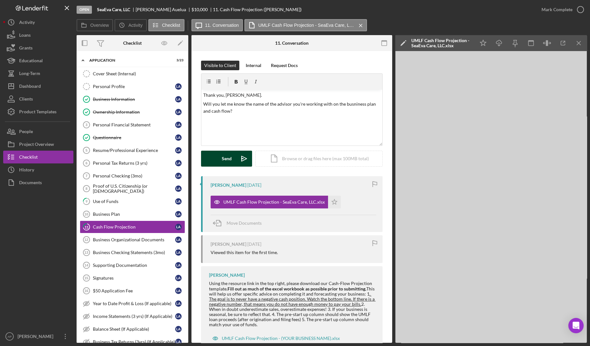
click at [235, 156] on button "Send Icon/icon-invite-send" at bounding box center [226, 159] width 51 height 16
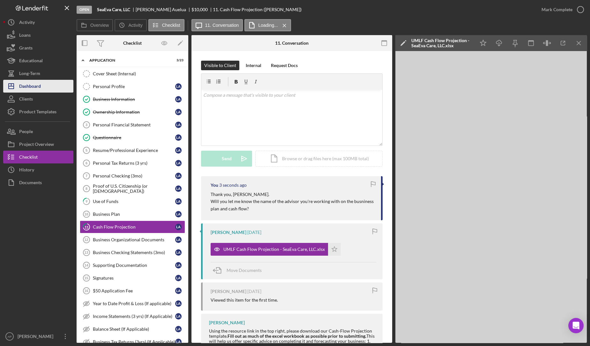
click at [25, 85] on div "Dashboard" at bounding box center [30, 87] width 22 height 14
